Goal: Transaction & Acquisition: Purchase product/service

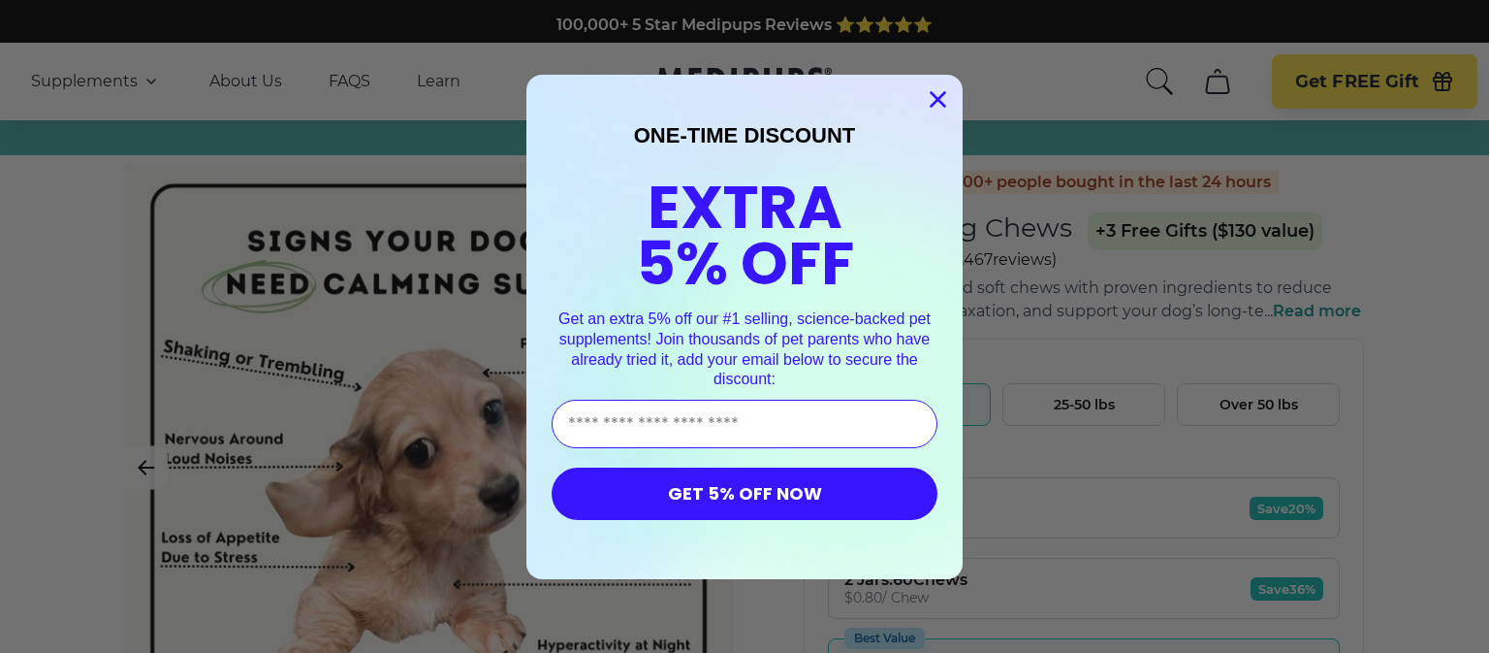
click at [147, 95] on div "Close dialog ONE-TIME DISCOUNT EXTRA 5% OFF Get an extra 5% off our #1 selling,…" at bounding box center [744, 326] width 1489 height 653
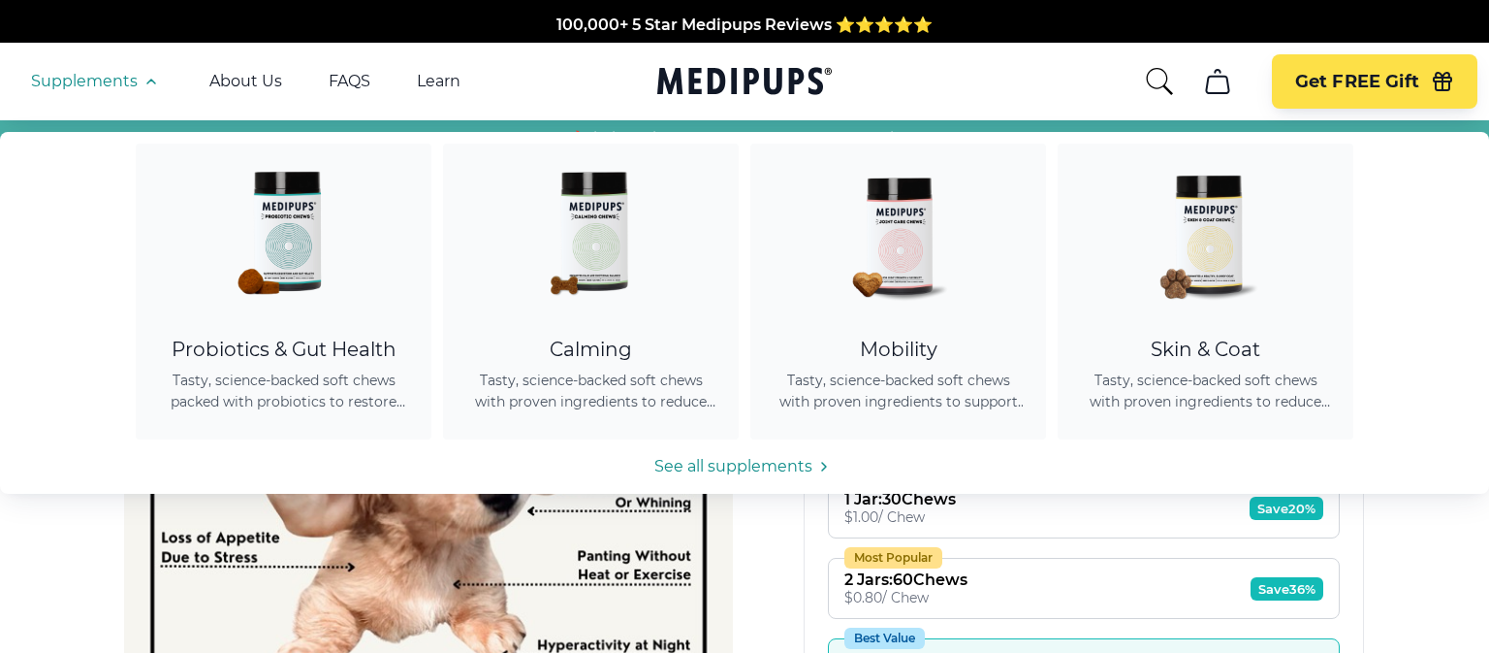
click at [141, 84] on icon "button" at bounding box center [151, 81] width 23 height 23
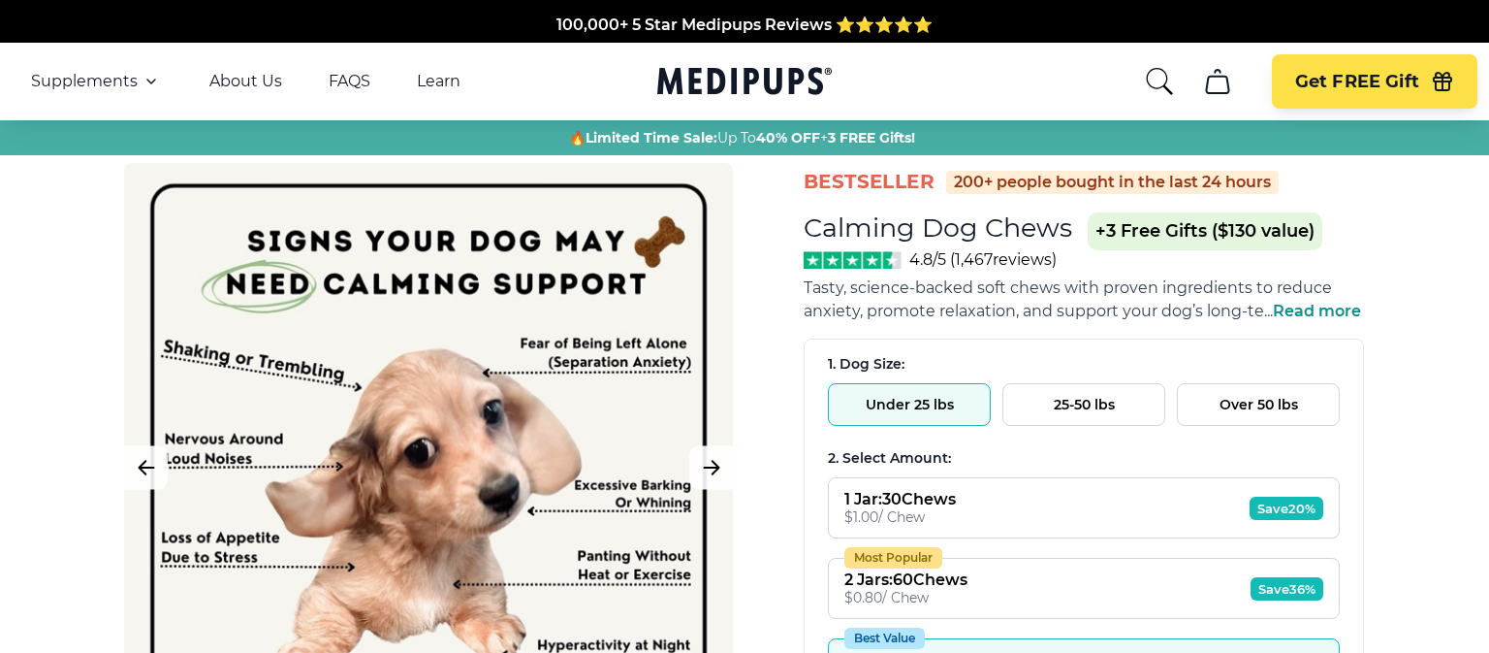
click at [141, 83] on icon "button" at bounding box center [151, 81] width 23 height 23
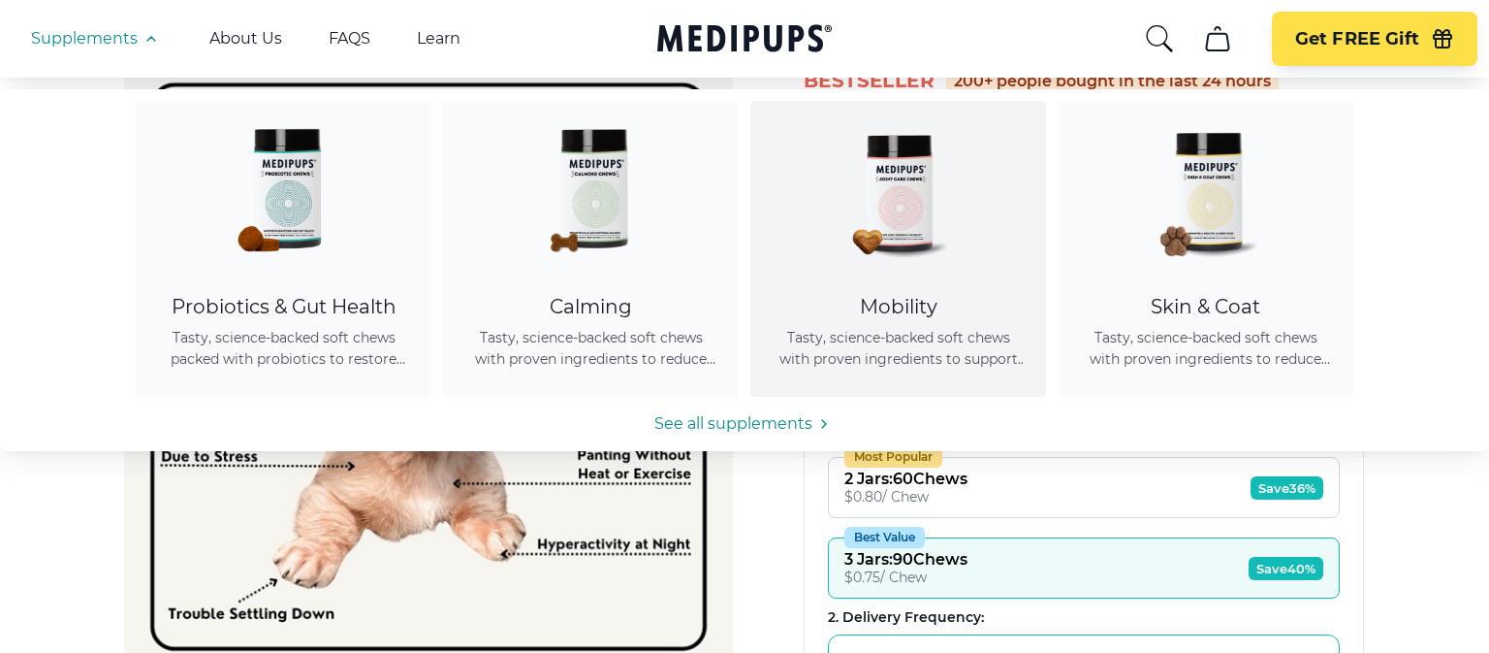
scroll to position [102, 0]
click at [754, 417] on link "See all supplements" at bounding box center [744, 423] width 1489 height 23
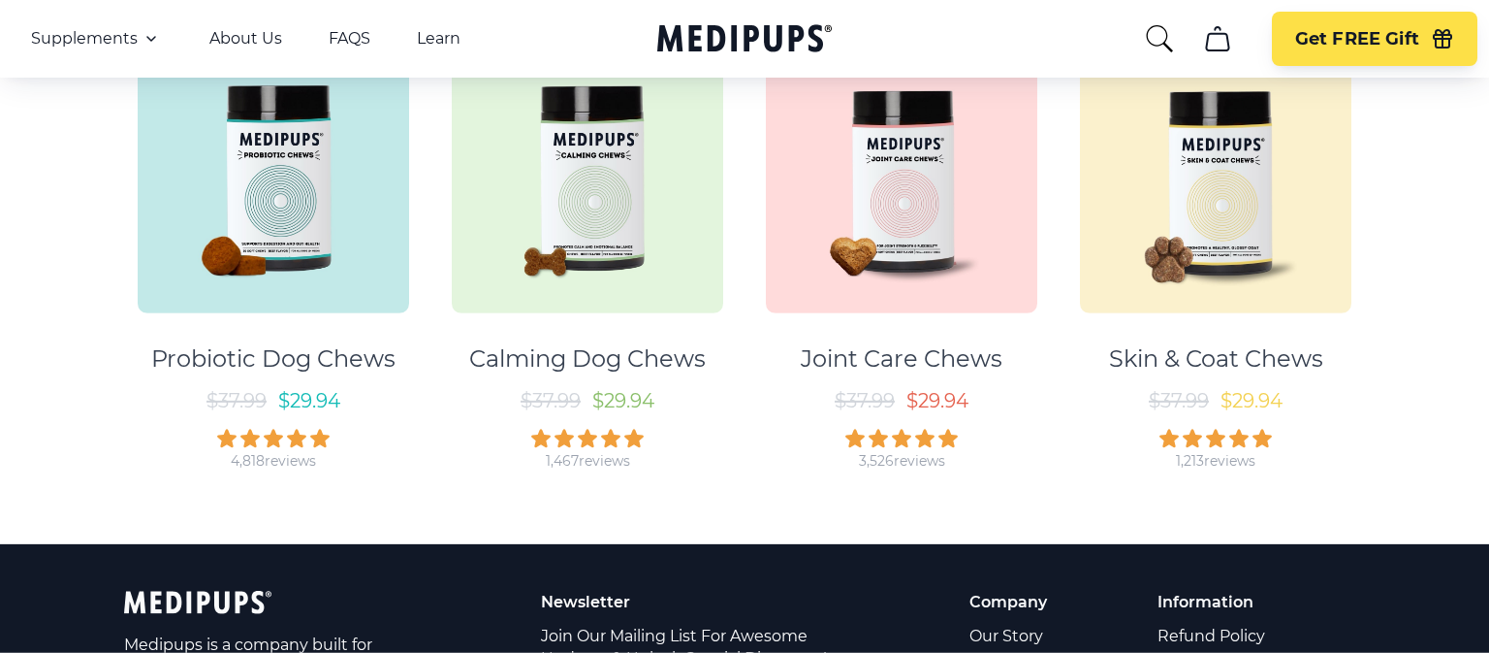
scroll to position [306, 0]
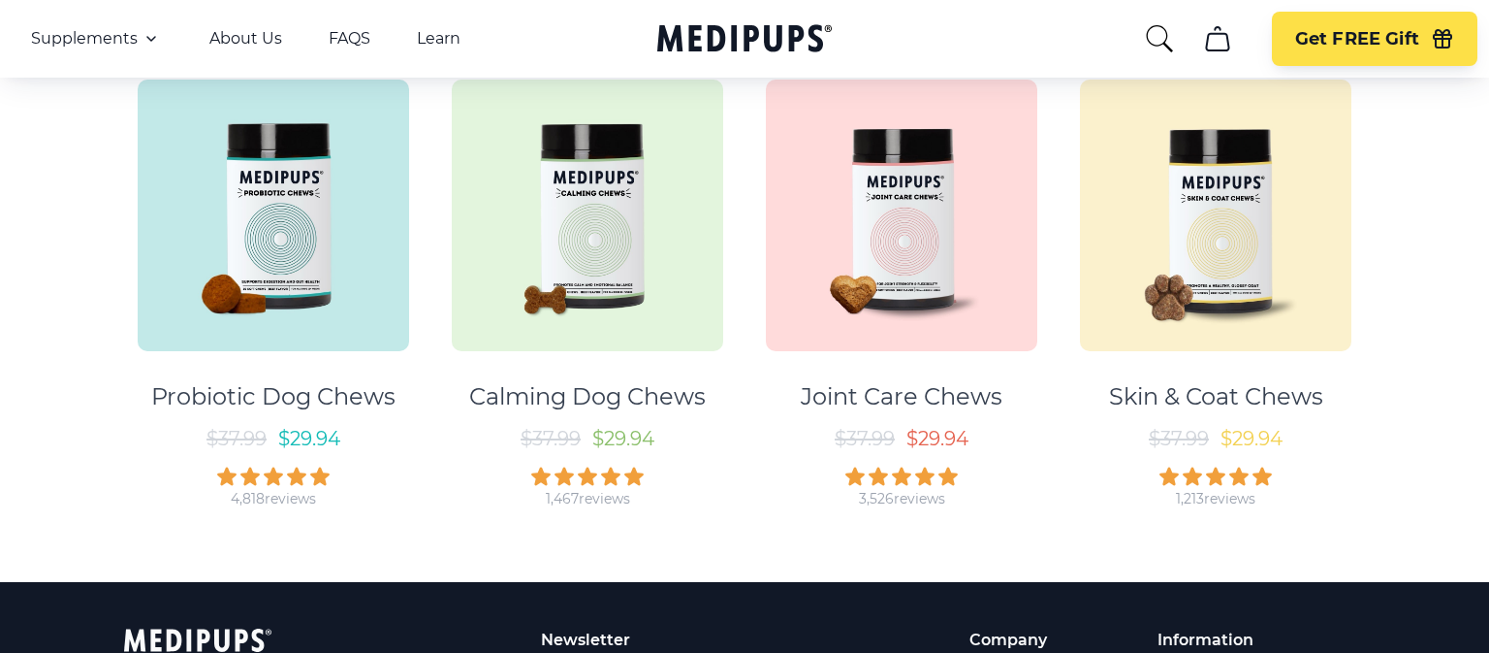
click at [622, 390] on div "Calming Dog Chews" at bounding box center [587, 396] width 237 height 29
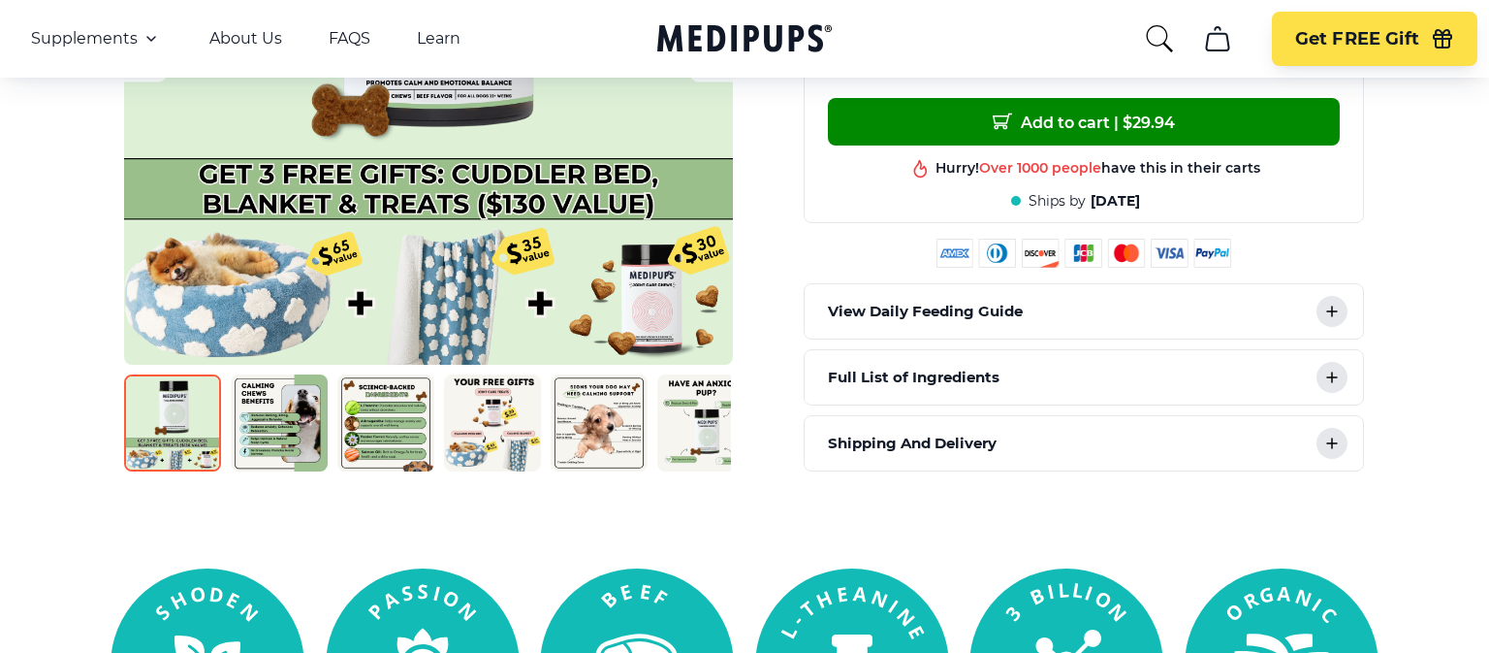
scroll to position [818, 0]
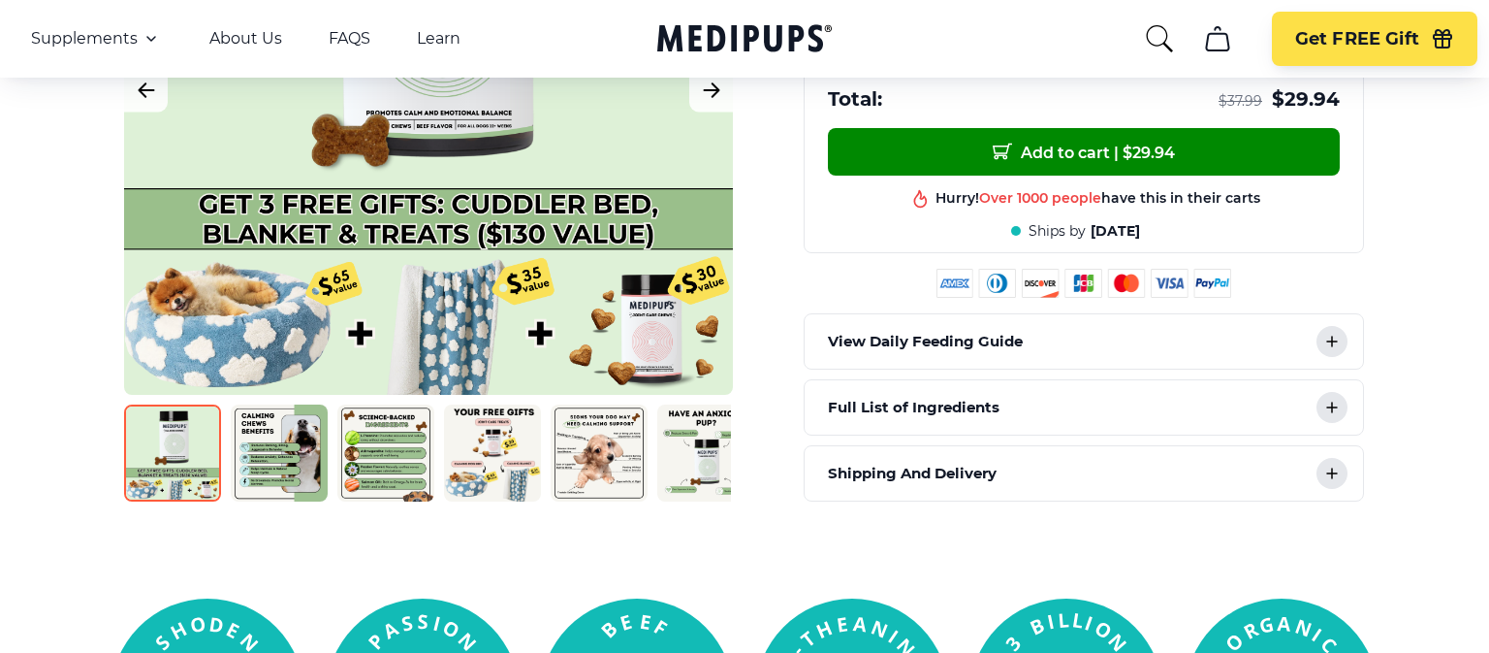
click at [1325, 417] on icon at bounding box center [1332, 407] width 23 height 23
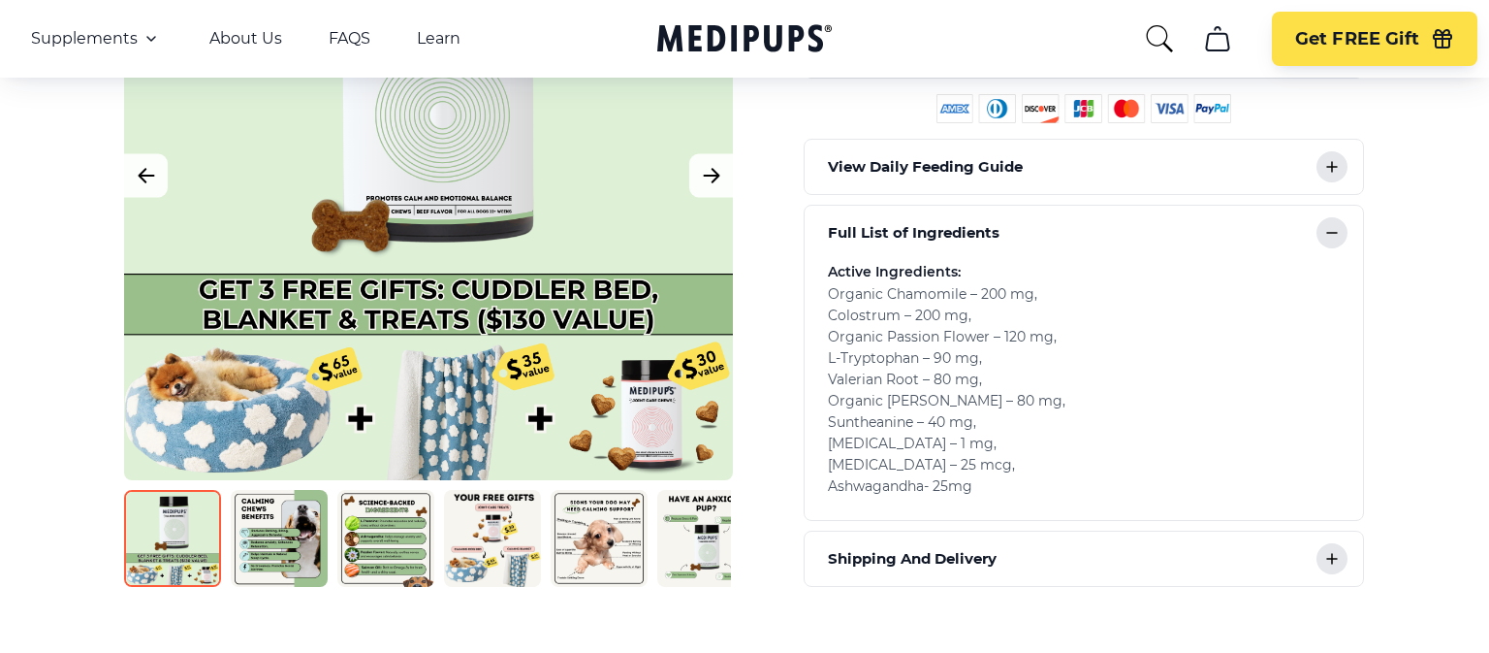
scroll to position [1024, 0]
